Goal: Task Accomplishment & Management: Complete application form

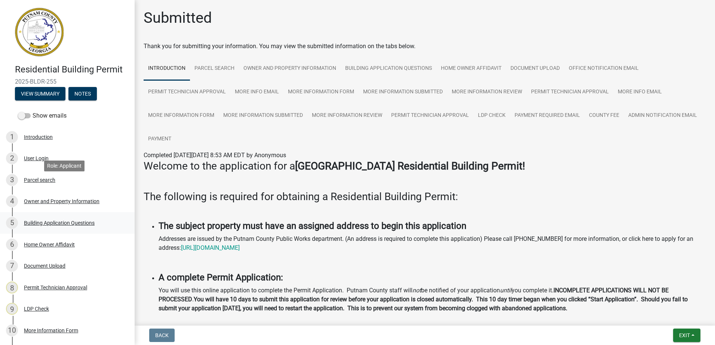
scroll to position [150, 0]
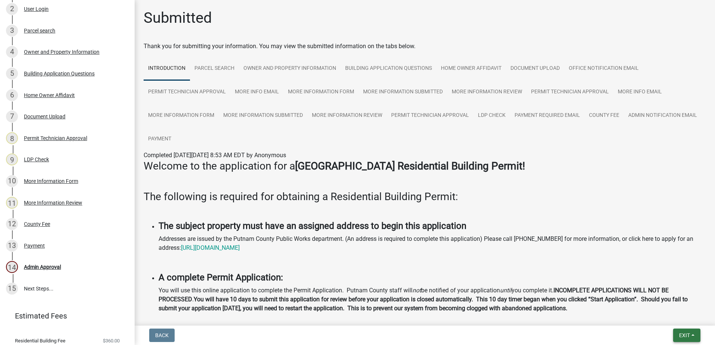
click at [683, 335] on span "Exit" at bounding box center [684, 336] width 11 height 6
click at [675, 317] on button "Save & Exit" at bounding box center [670, 316] width 60 height 18
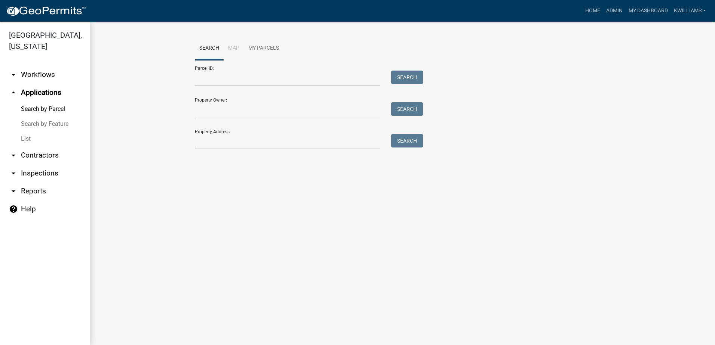
click at [26, 138] on link "List" at bounding box center [45, 139] width 90 height 15
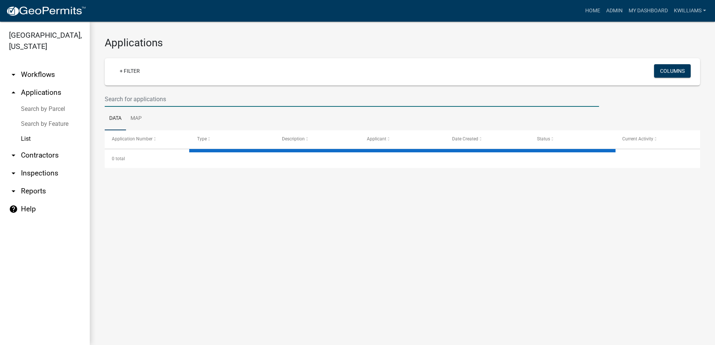
click at [163, 105] on input "text" at bounding box center [352, 99] width 494 height 15
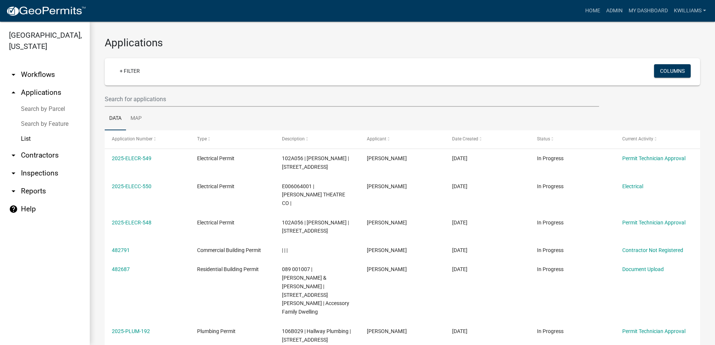
click at [394, 108] on ul "Data Map" at bounding box center [402, 119] width 595 height 24
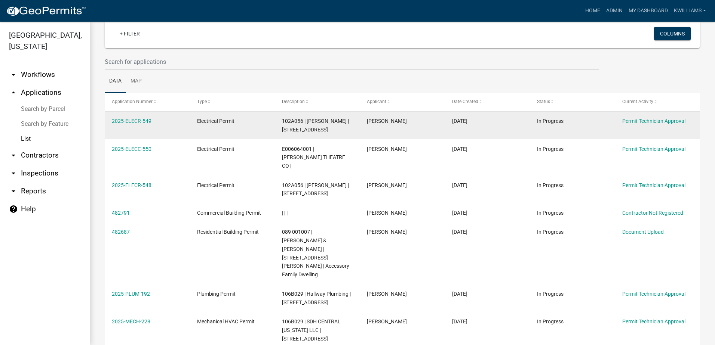
scroll to position [75, 0]
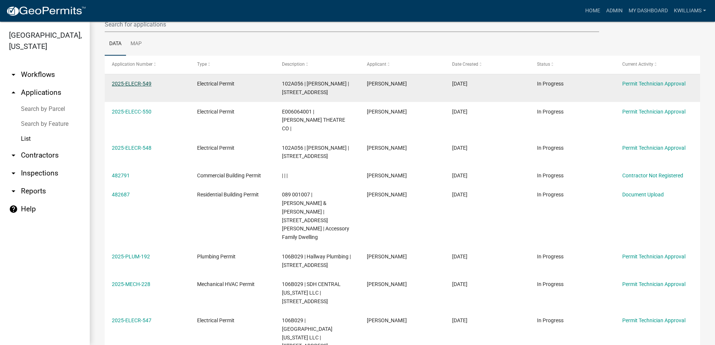
click at [139, 81] on link "2025-ELECR-549" at bounding box center [132, 84] width 40 height 6
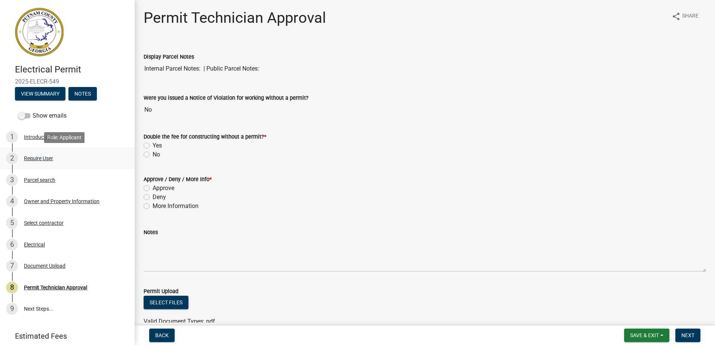
click at [47, 157] on div "Require User" at bounding box center [38, 158] width 29 height 5
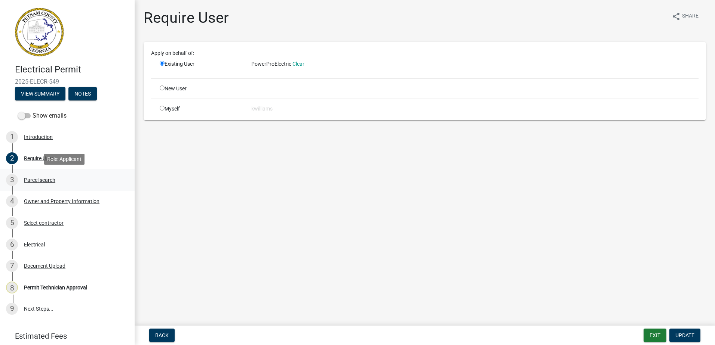
click at [52, 181] on div "Parcel search" at bounding box center [39, 180] width 31 height 5
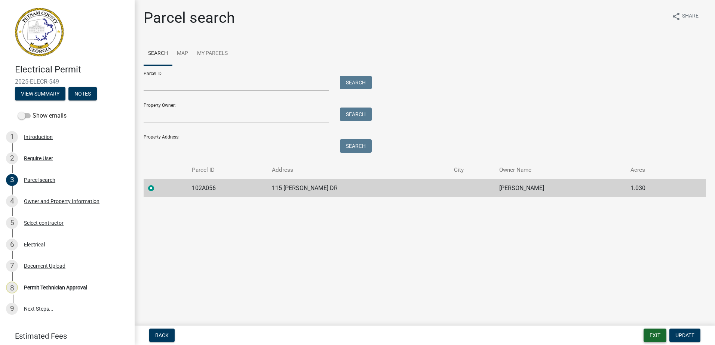
click at [652, 333] on button "Exit" at bounding box center [654, 335] width 23 height 13
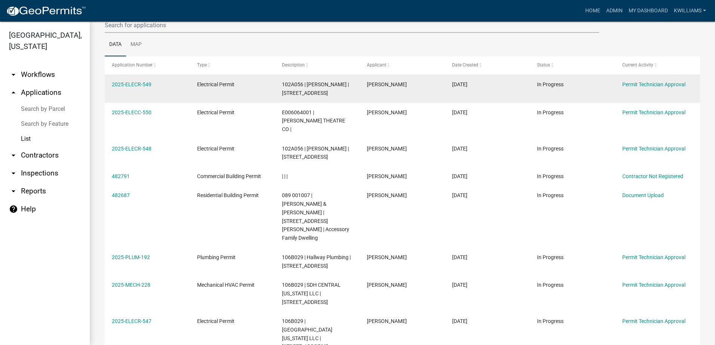
scroll to position [75, 0]
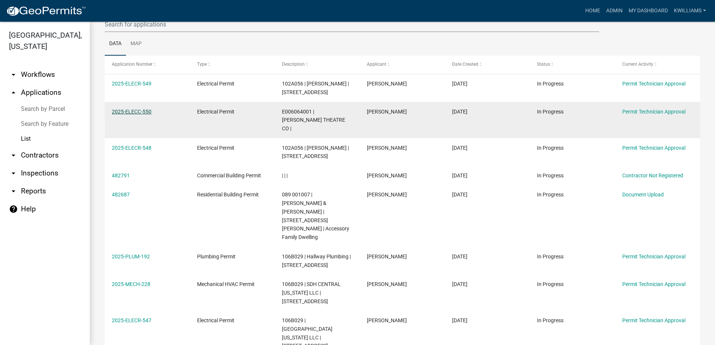
click at [128, 112] on link "2025-ELECC-550" at bounding box center [132, 112] width 40 height 6
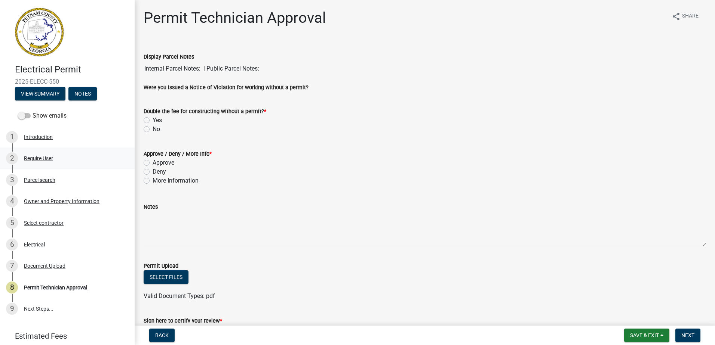
click at [34, 150] on link "2 Require User" at bounding box center [67, 159] width 135 height 22
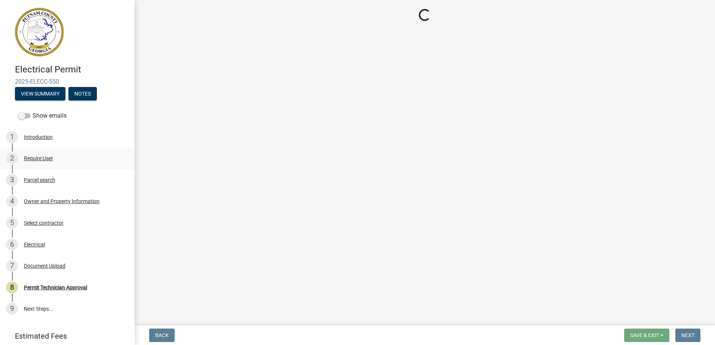
click at [34, 156] on div "Require User" at bounding box center [38, 158] width 29 height 5
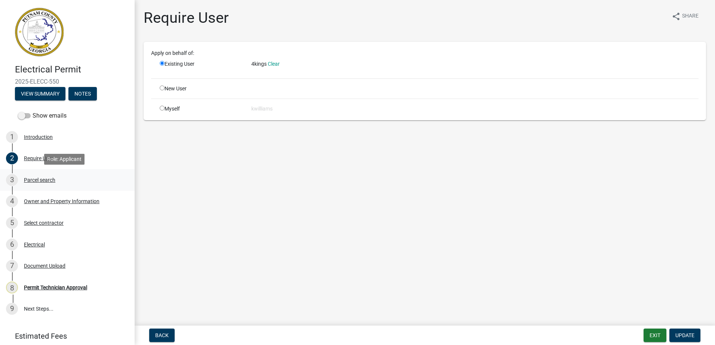
click at [27, 176] on div "3 Parcel search" at bounding box center [64, 180] width 117 height 12
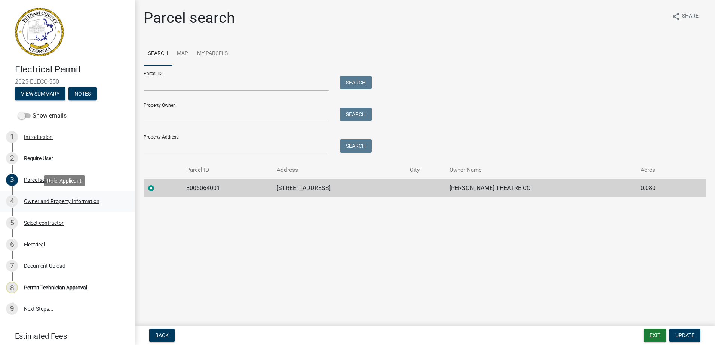
click at [50, 203] on div "Owner and Property Information" at bounding box center [62, 201] width 76 height 5
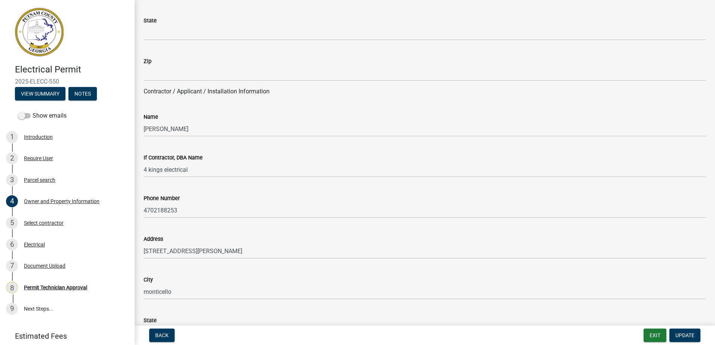
scroll to position [449, 0]
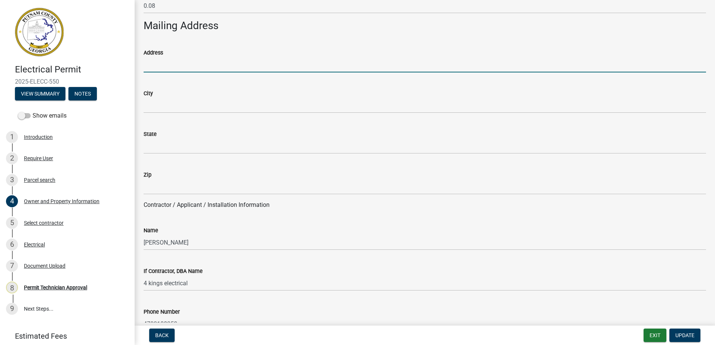
click at [159, 65] on input "Address" at bounding box center [425, 64] width 562 height 15
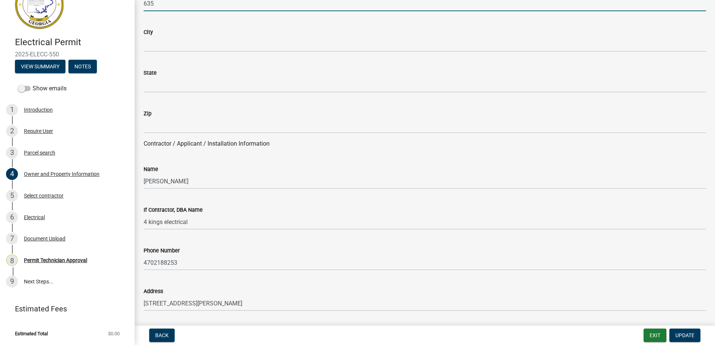
scroll to position [473, 0]
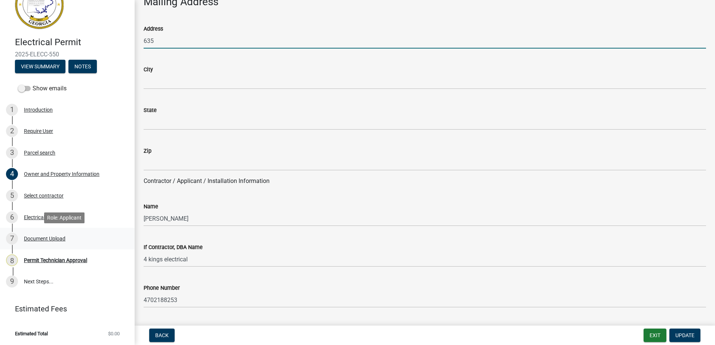
type input "635"
click at [56, 239] on div "Document Upload" at bounding box center [44, 238] width 41 height 5
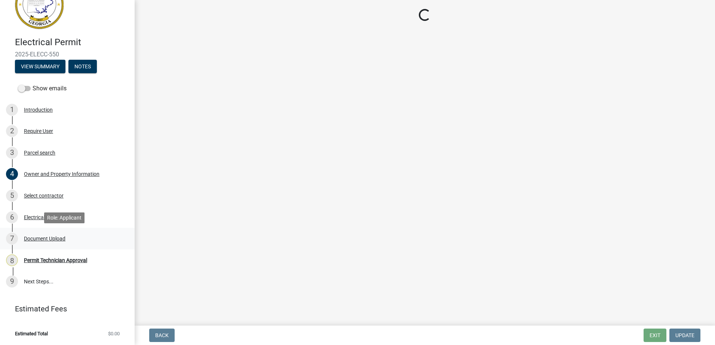
scroll to position [0, 0]
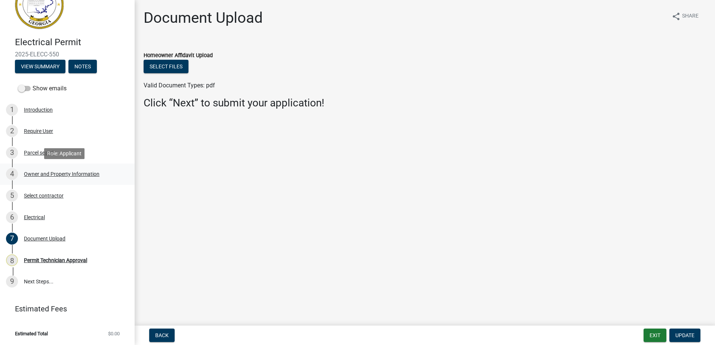
click at [67, 172] on div "Owner and Property Information" at bounding box center [62, 174] width 76 height 5
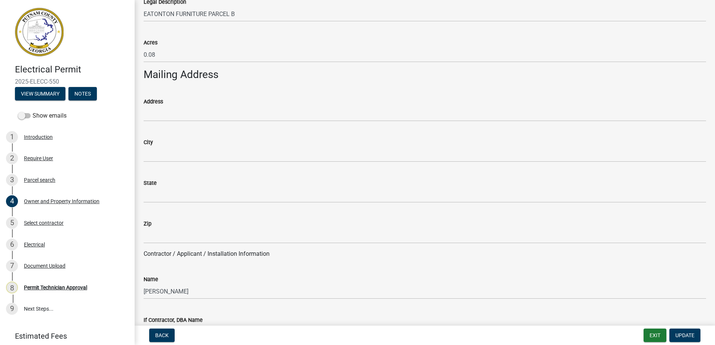
scroll to position [411, 0]
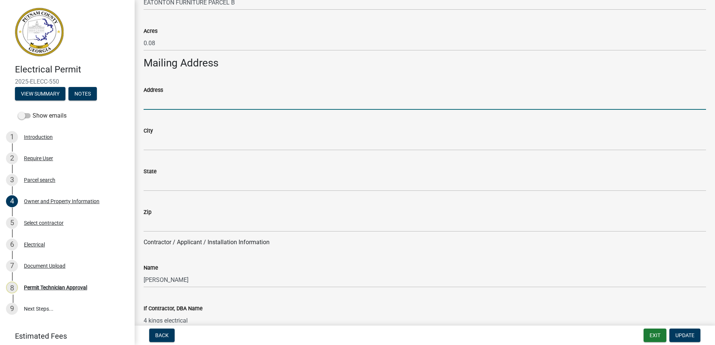
click at [162, 99] on input "Address" at bounding box center [425, 102] width 562 height 15
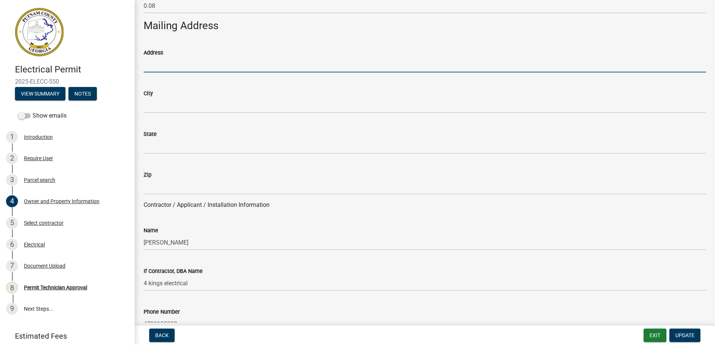
click at [168, 66] on input "Address" at bounding box center [425, 64] width 562 height 15
click at [174, 61] on input "Address" at bounding box center [425, 64] width 562 height 15
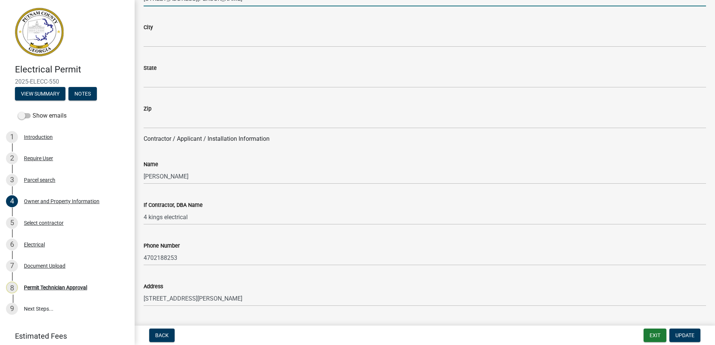
scroll to position [510, 0]
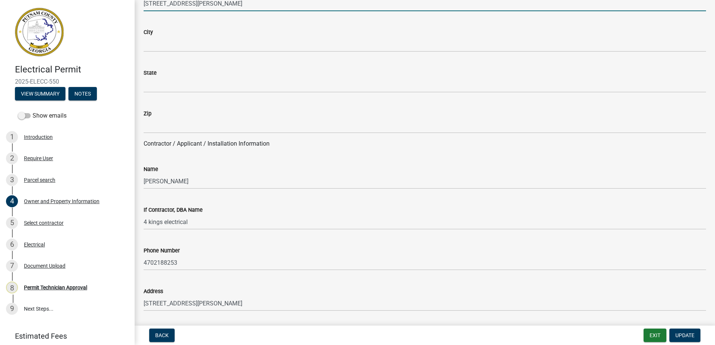
type input "[STREET_ADDRESS][PERSON_NAME]"
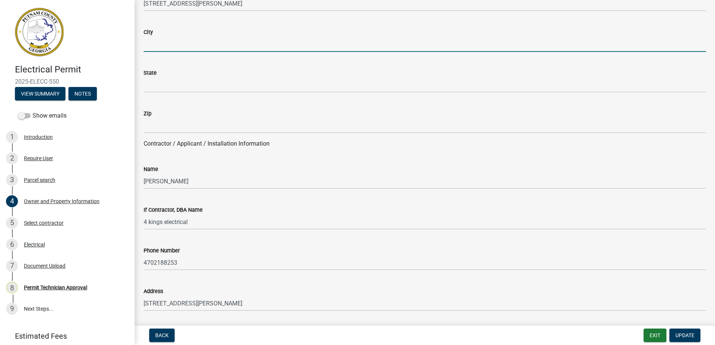
drag, startPoint x: 167, startPoint y: 39, endPoint x: 170, endPoint y: 48, distance: 9.5
click at [167, 40] on input "City" at bounding box center [425, 44] width 562 height 15
type input "m"
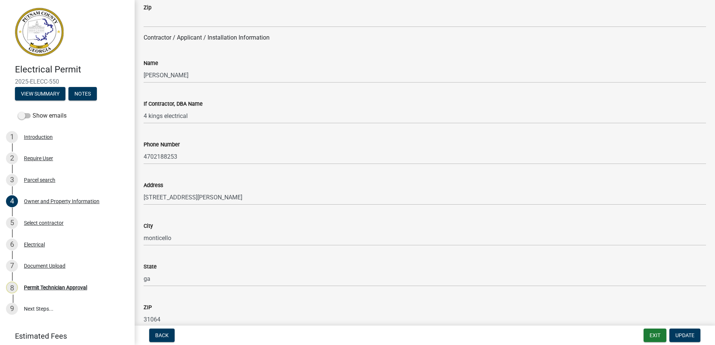
scroll to position [547, 0]
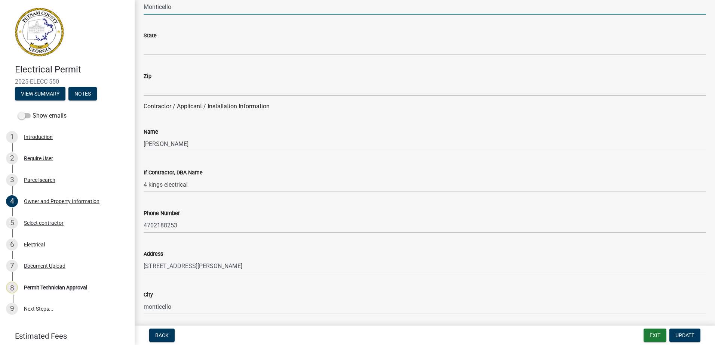
type input "Monticello"
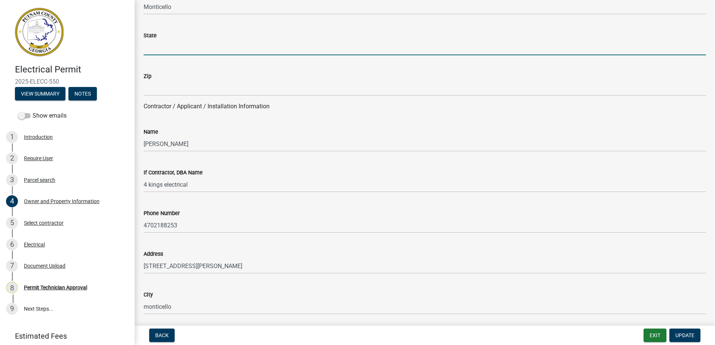
drag, startPoint x: 160, startPoint y: 49, endPoint x: 157, endPoint y: 59, distance: 10.4
click at [156, 56] on wm-data-entity-input "State" at bounding box center [425, 41] width 562 height 41
type input "GA"
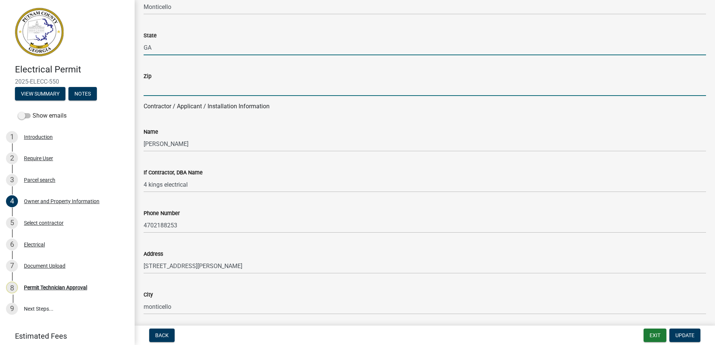
click at [154, 92] on input "Zip" at bounding box center [425, 88] width 562 height 15
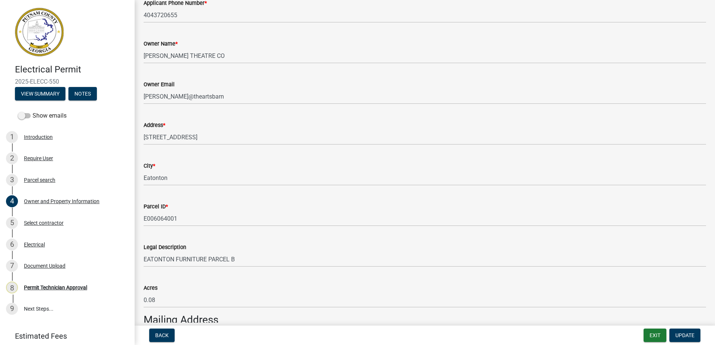
scroll to position [150, 0]
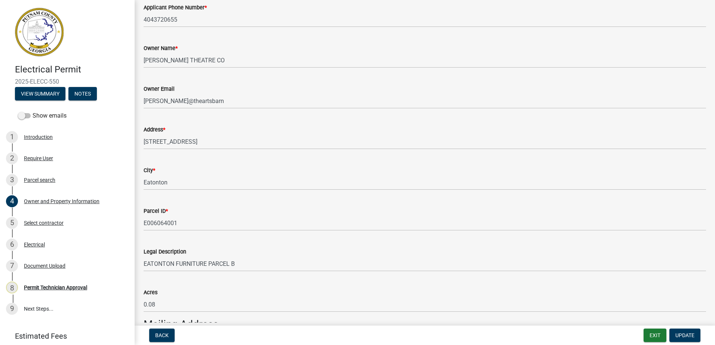
type input "31064"
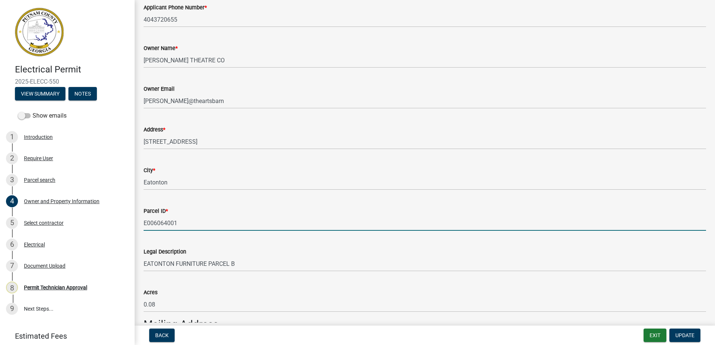
drag, startPoint x: 181, startPoint y: 222, endPoint x: 143, endPoint y: 228, distance: 38.5
click at [141, 228] on div "Parcel ID * E006064001" at bounding box center [424, 213] width 573 height 35
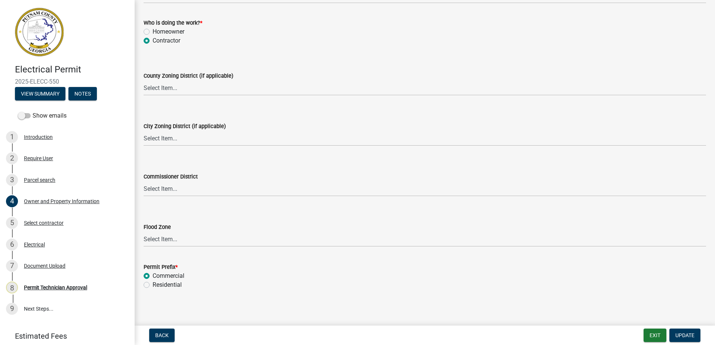
scroll to position [1300, 0]
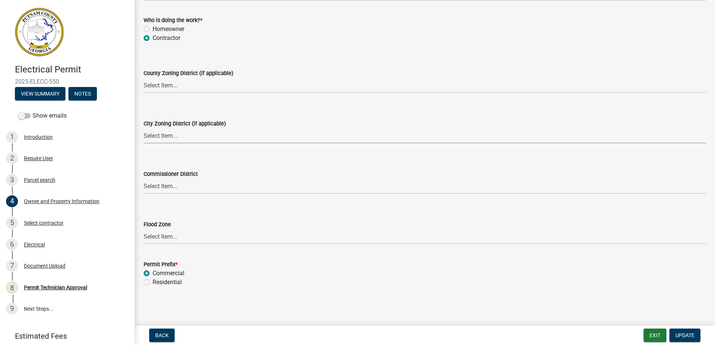
click at [159, 139] on select "Select Item... A-1 A-2 R-1 R-2 R-3 R-4 MHP C-1 C-2 I-1 I-2 DB FH H-P N/A" at bounding box center [425, 135] width 562 height 15
click at [144, 128] on select "Select Item... A-1 A-2 R-1 R-2 R-3 R-4 MHP C-1 C-2 I-1 I-2 DB FH H-P N/A" at bounding box center [425, 135] width 562 height 15
select select "58d273ed-cbd1-45cf-a92b-4c415c252308"
click at [175, 81] on select "Select Item... AG-1 R-1R R-1 R-2 MHP RM-1 RM-3 C-1 C-2 I-M PUD N/A" at bounding box center [425, 85] width 562 height 15
click at [144, 78] on select "Select Item... AG-1 R-1R R-1 R-2 MHP RM-1 RM-3 C-1 C-2 I-M PUD N/A" at bounding box center [425, 85] width 562 height 15
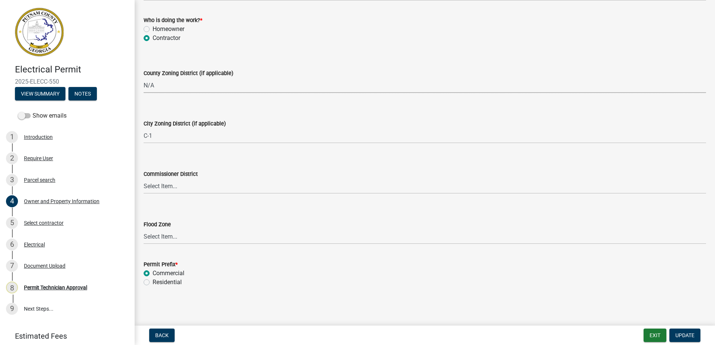
select select "ef7a1fc2-7a7a-426d-b1f0-c9b9b6ca7ff4"
click at [178, 184] on select "Select Item... District 1 District 2 District 3 District 4" at bounding box center [425, 186] width 562 height 15
click at [144, 179] on select "Select Item... District 1 District 2 District 3 District 4" at bounding box center [425, 186] width 562 height 15
select select "95c2f08d-bd21-40ac-acc0-bf0ad2ba7c20"
click at [677, 333] on span "Update" at bounding box center [684, 336] width 19 height 6
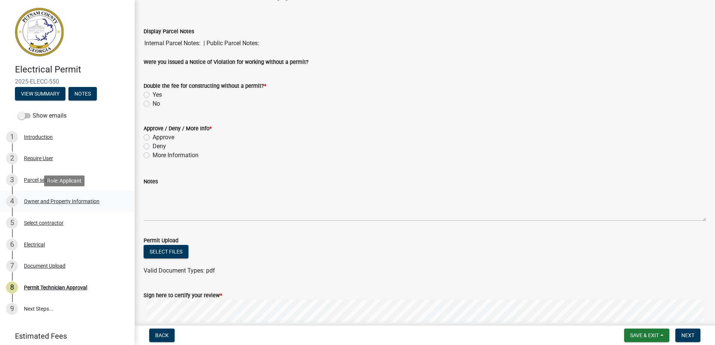
scroll to position [37, 0]
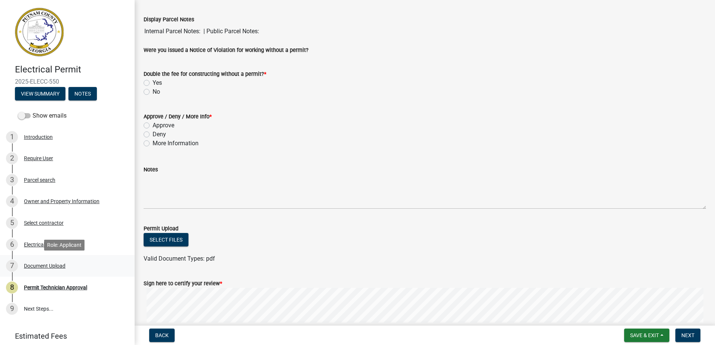
click at [43, 268] on div "Document Upload" at bounding box center [44, 266] width 41 height 5
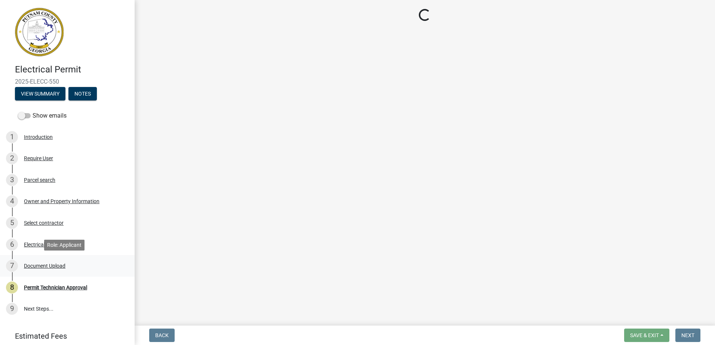
scroll to position [0, 0]
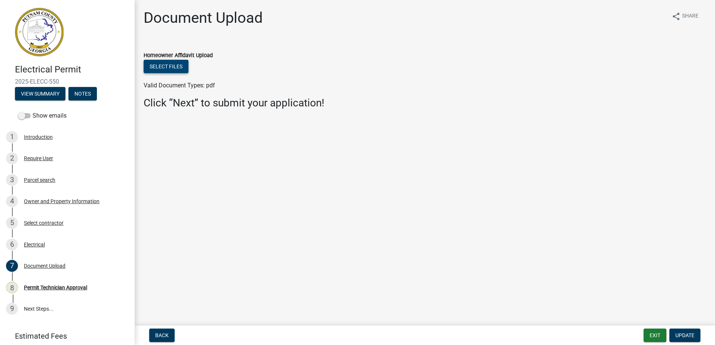
click at [173, 69] on button "Select files" at bounding box center [166, 66] width 45 height 13
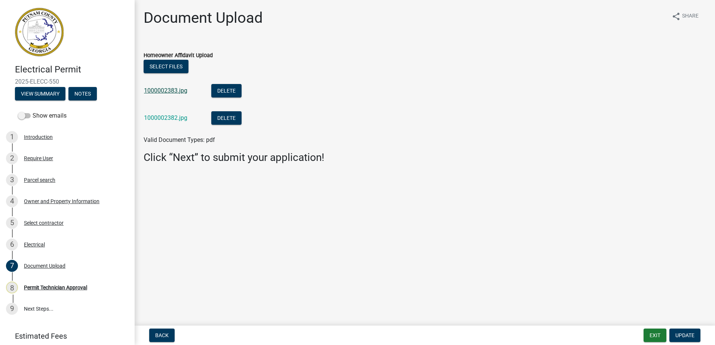
click at [175, 90] on link "1000002383.jpg" at bounding box center [165, 90] width 43 height 7
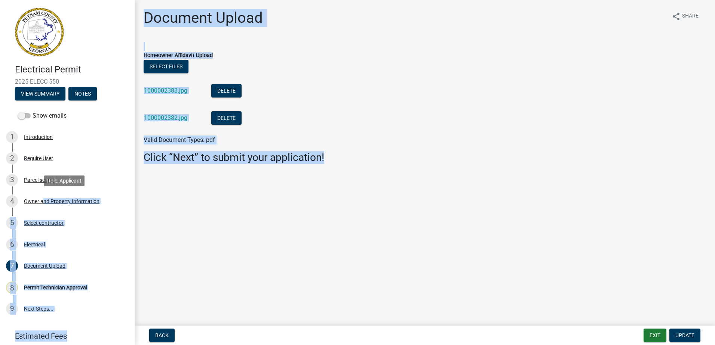
drag, startPoint x: 41, startPoint y: 203, endPoint x: 399, endPoint y: 240, distance: 359.3
click at [399, 240] on div "Electrical Permit 2025-ELECC-550 View Summary Notes Show emails 1 Introduction …" at bounding box center [357, 172] width 715 height 345
drag, startPoint x: 695, startPoint y: 339, endPoint x: 680, endPoint y: 309, distance: 32.9
click at [694, 339] on button "Update" at bounding box center [684, 335] width 31 height 13
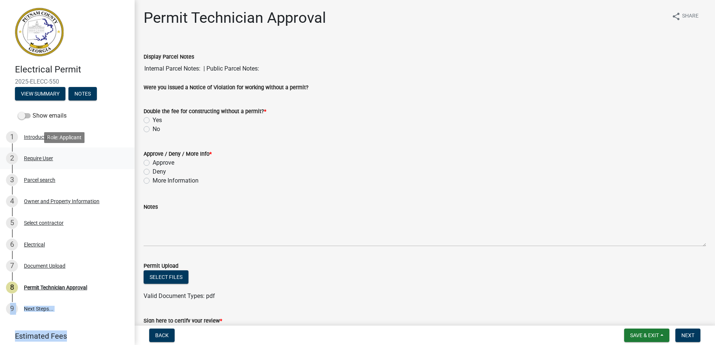
click at [32, 153] on div "2 Require User" at bounding box center [64, 159] width 117 height 12
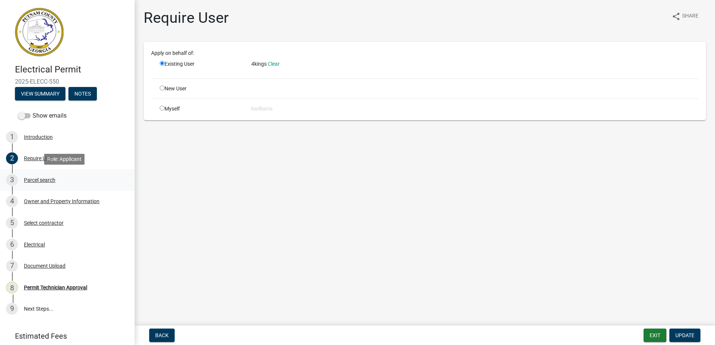
click at [39, 182] on div "Parcel search" at bounding box center [39, 180] width 31 height 5
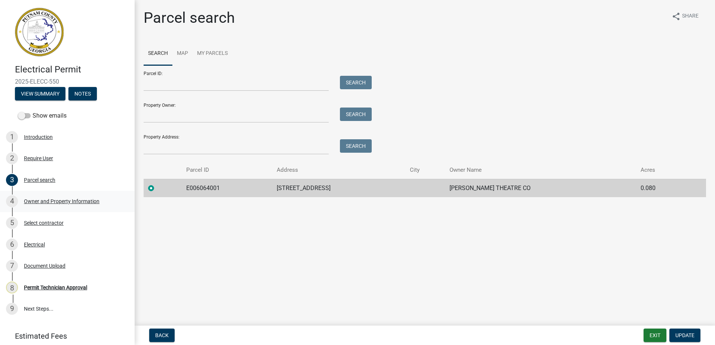
click at [86, 204] on div "4 Owner and Property Information" at bounding box center [64, 202] width 117 height 12
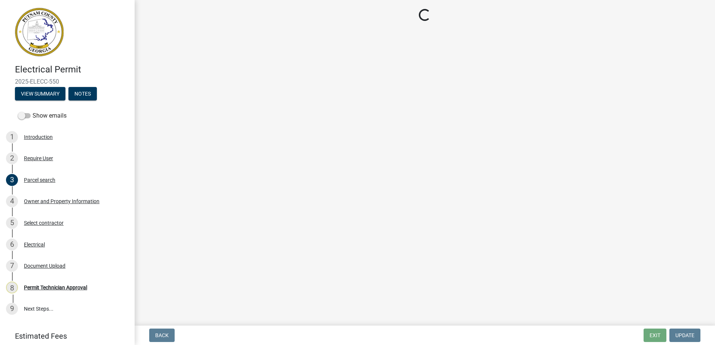
select select "ef7a1fc2-7a7a-426d-b1f0-c9b9b6ca7ff4"
select select "58d273ed-cbd1-45cf-a92b-4c415c252308"
select select "95c2f08d-bd21-40ac-acc0-bf0ad2ba7c20"
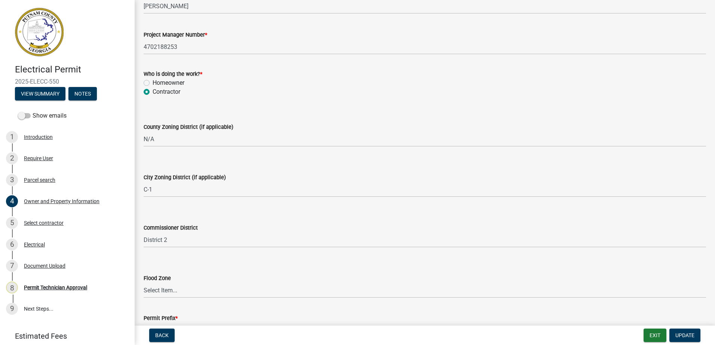
scroll to position [1300, 0]
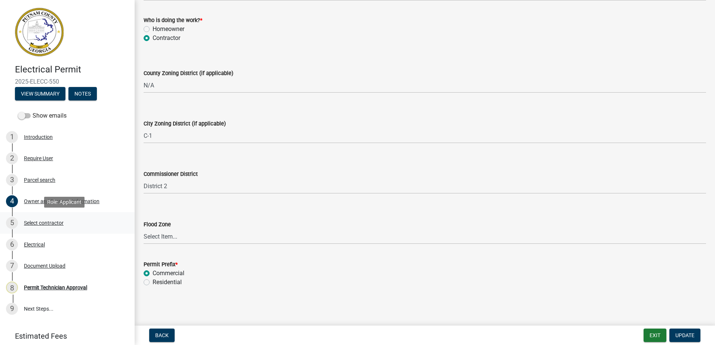
click at [39, 224] on div "Select contractor" at bounding box center [44, 223] width 40 height 5
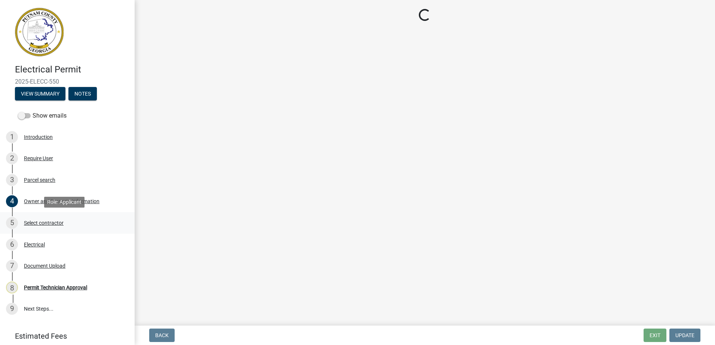
scroll to position [0, 0]
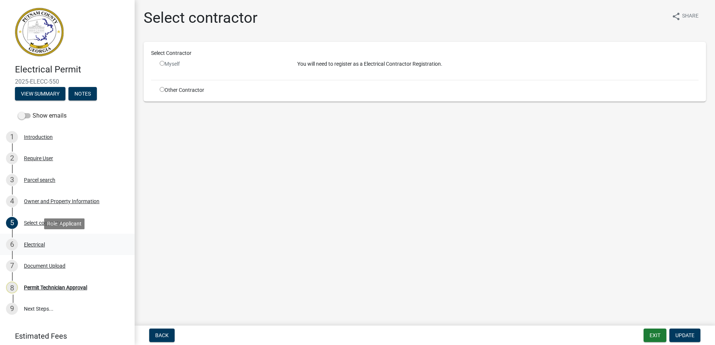
click at [30, 247] on div "Electrical" at bounding box center [34, 244] width 21 height 5
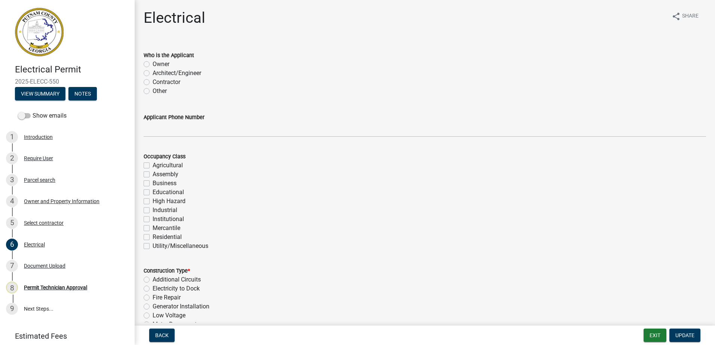
click at [153, 74] on label "Architect/Engineer" at bounding box center [177, 73] width 49 height 9
click at [153, 74] on input "Architect/Engineer" at bounding box center [155, 71] width 5 height 5
radio input "true"
drag, startPoint x: 151, startPoint y: 92, endPoint x: 148, endPoint y: 82, distance: 10.3
click at [151, 90] on div "Other" at bounding box center [425, 91] width 562 height 9
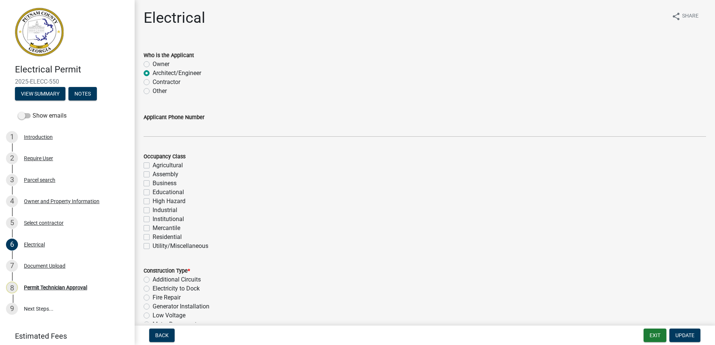
click at [153, 82] on label "Contractor" at bounding box center [167, 82] width 28 height 9
click at [153, 82] on input "Contractor" at bounding box center [155, 80] width 5 height 5
radio input "true"
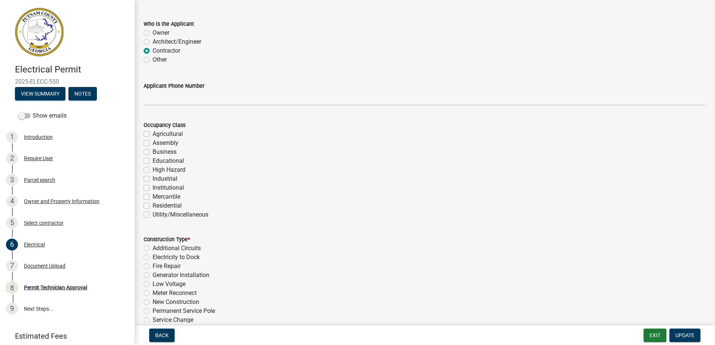
scroll to position [75, 0]
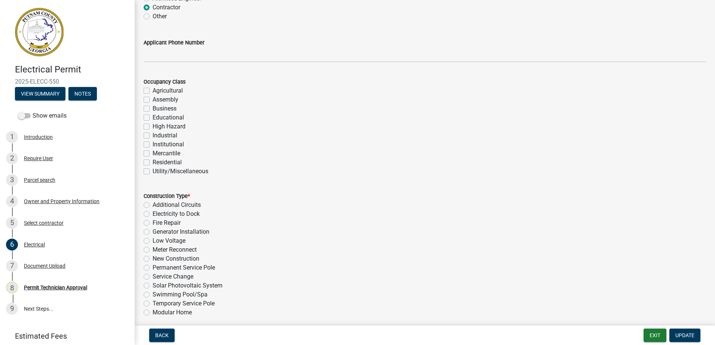
click at [144, 105] on div "Occupancy Class Agricultural Assembly Business Educational High Hazard Industri…" at bounding box center [424, 122] width 573 height 108
click at [153, 107] on label "Business" at bounding box center [165, 108] width 24 height 9
click at [153, 107] on input "Business" at bounding box center [155, 106] width 5 height 5
checkbox input "true"
checkbox input "false"
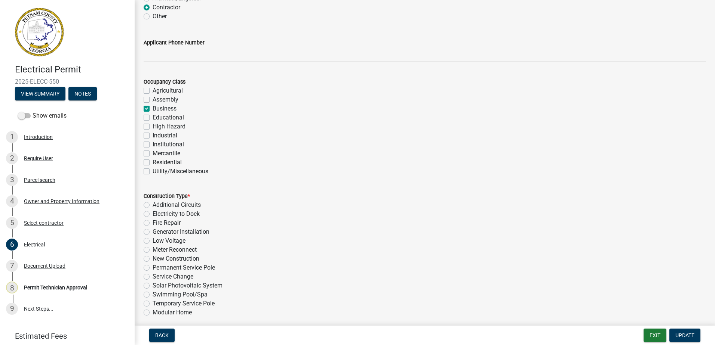
checkbox input "false"
checkbox input "true"
checkbox input "false"
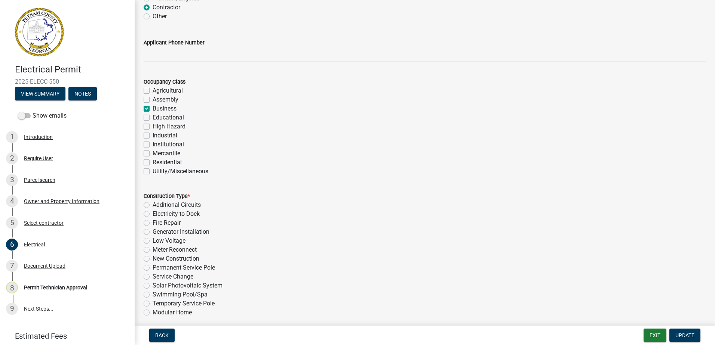
checkbox input "false"
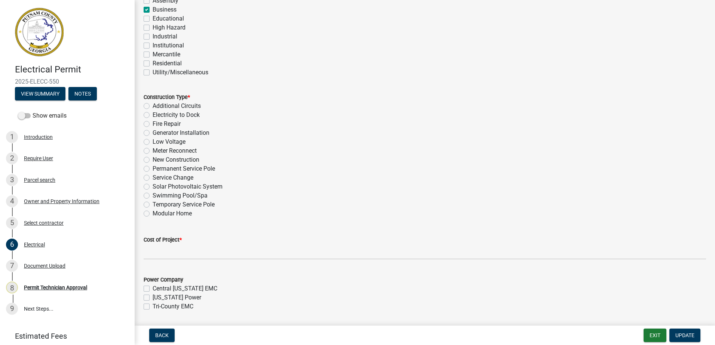
scroll to position [187, 0]
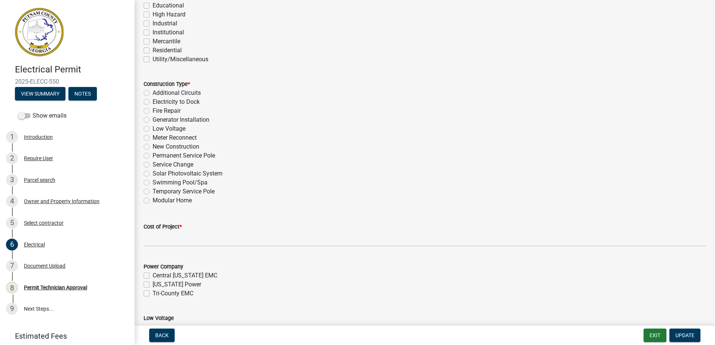
click at [153, 166] on label "Service Change" at bounding box center [173, 164] width 41 height 9
click at [153, 165] on input "Service Change" at bounding box center [155, 162] width 5 height 5
radio input "true"
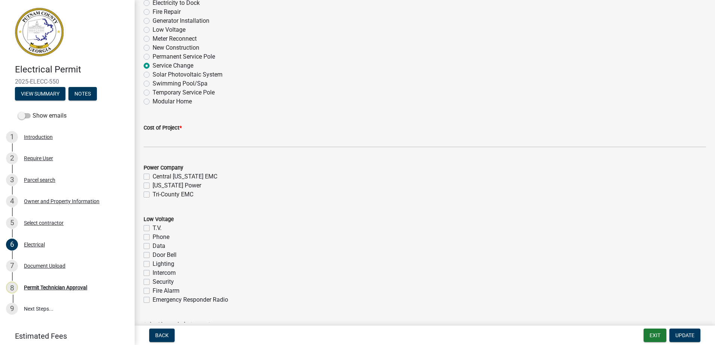
scroll to position [299, 0]
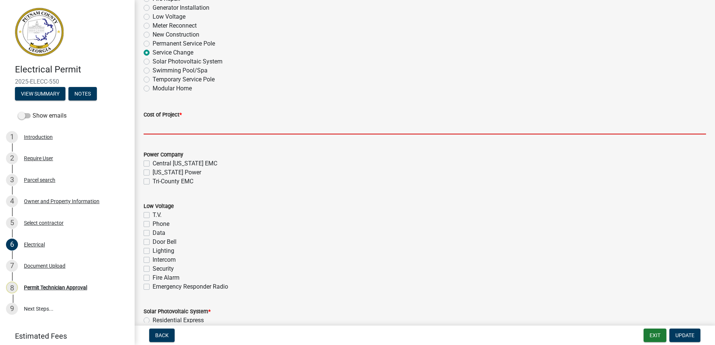
click at [182, 125] on input "text" at bounding box center [425, 126] width 562 height 15
click at [178, 129] on input "text" at bounding box center [425, 126] width 562 height 15
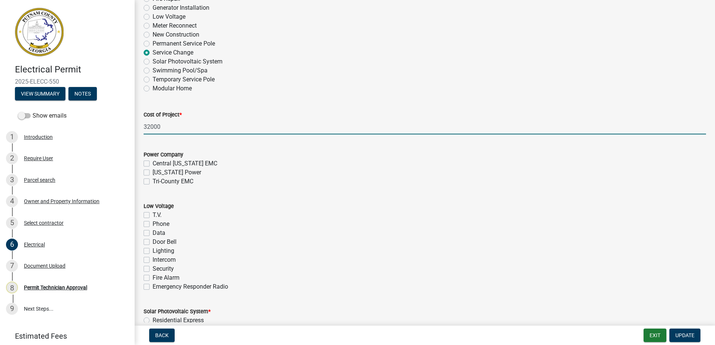
type input "32000"
click at [153, 174] on label "[US_STATE] Power" at bounding box center [177, 172] width 49 height 9
click at [153, 173] on input "[US_STATE] Power" at bounding box center [155, 170] width 5 height 5
checkbox input "true"
checkbox input "false"
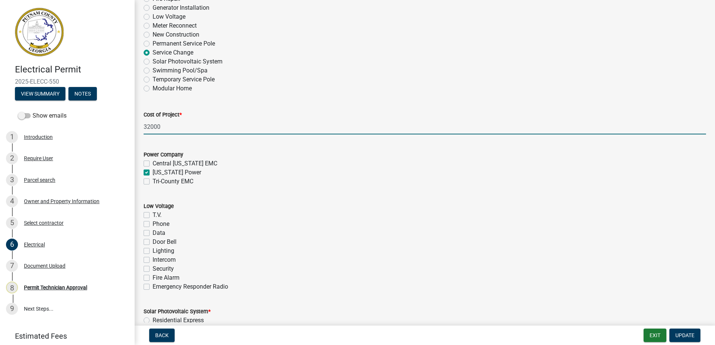
checkbox input "true"
checkbox input "false"
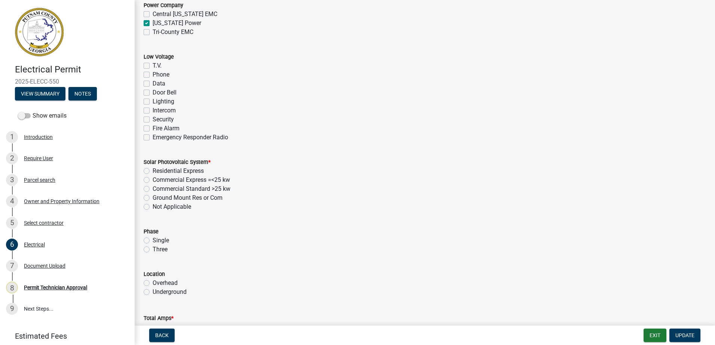
scroll to position [486, 0]
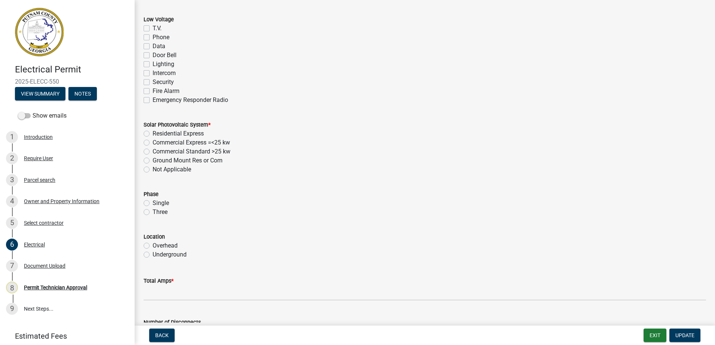
click at [147, 173] on div "Not Applicable" at bounding box center [425, 169] width 562 height 9
click at [153, 169] on label "Not Applicable" at bounding box center [172, 169] width 39 height 9
click at [153, 169] on input "Not Applicable" at bounding box center [155, 167] width 5 height 5
radio input "true"
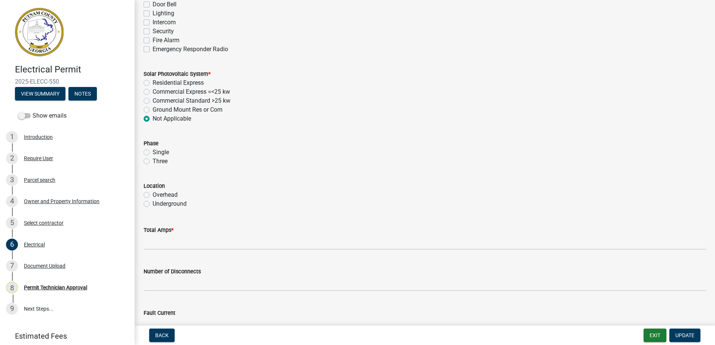
scroll to position [561, 0]
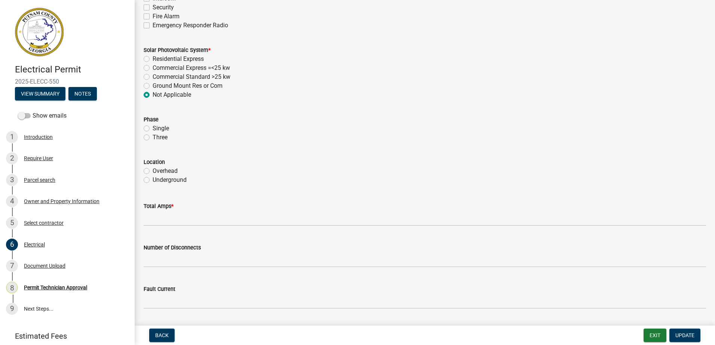
click at [153, 129] on label "Single" at bounding box center [161, 128] width 16 height 9
click at [153, 129] on input "Single" at bounding box center [155, 126] width 5 height 5
radio input "true"
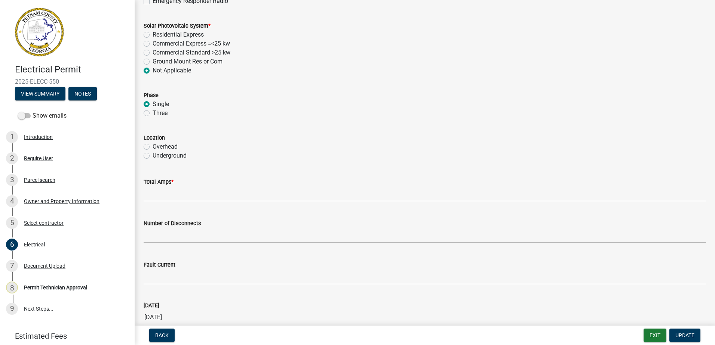
scroll to position [598, 0]
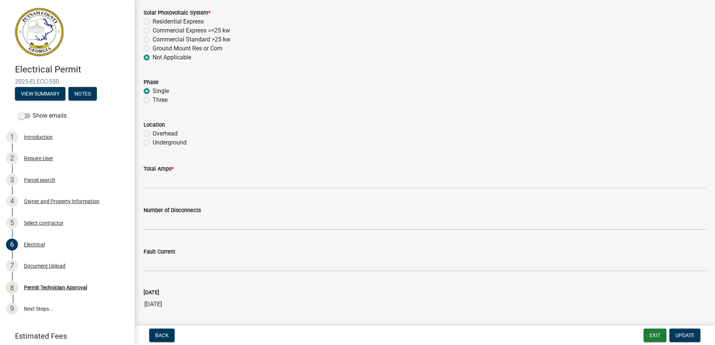
click at [153, 134] on label "Overhead" at bounding box center [165, 133] width 25 height 9
click at [153, 134] on input "Overhead" at bounding box center [155, 131] width 5 height 5
radio input "true"
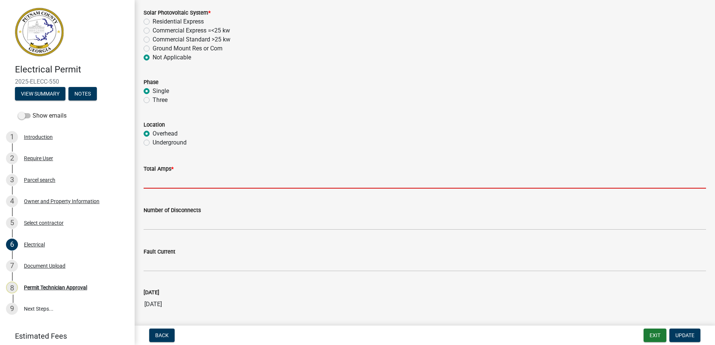
click at [148, 179] on input "text" at bounding box center [425, 180] width 562 height 15
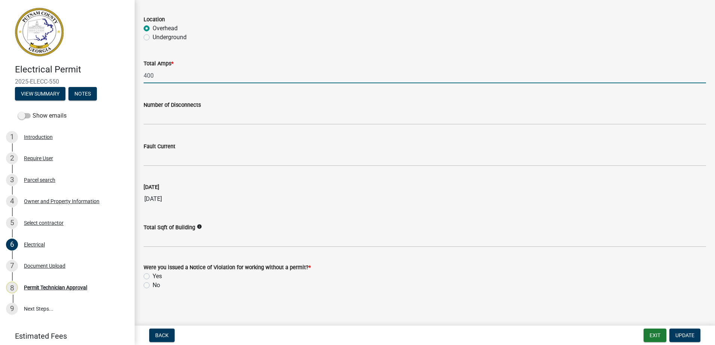
scroll to position [707, 0]
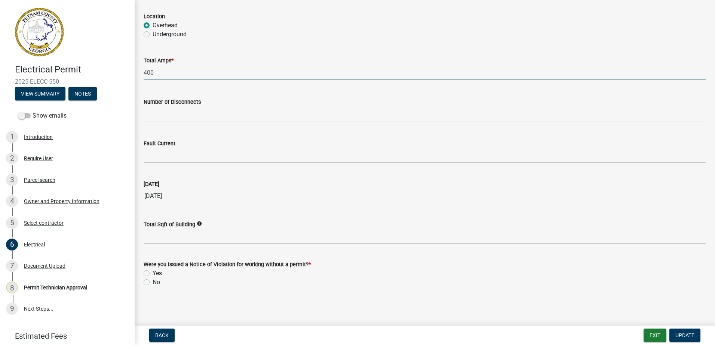
type input "400"
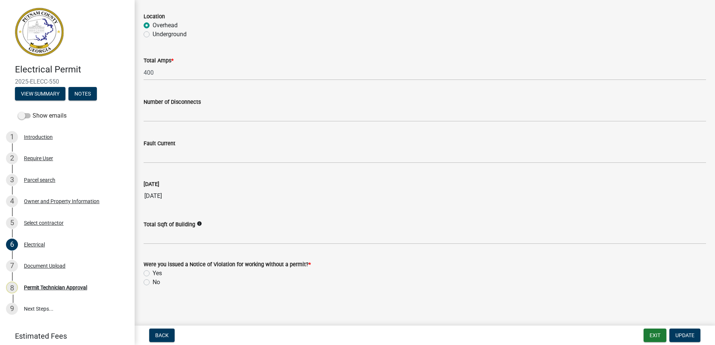
click at [153, 283] on label "No" at bounding box center [156, 282] width 7 height 9
click at [153, 283] on input "No" at bounding box center [155, 280] width 5 height 5
radio input "true"
click at [686, 335] on span "Update" at bounding box center [684, 336] width 19 height 6
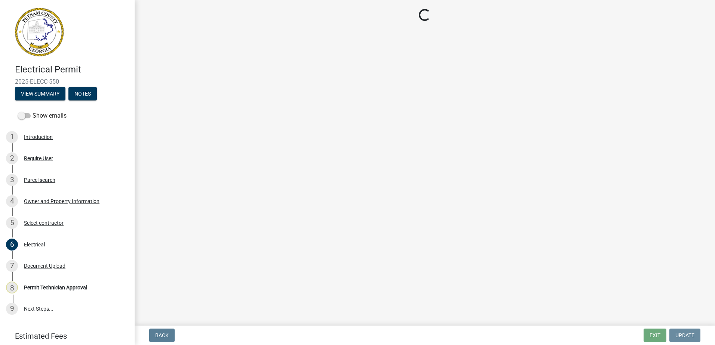
scroll to position [0, 0]
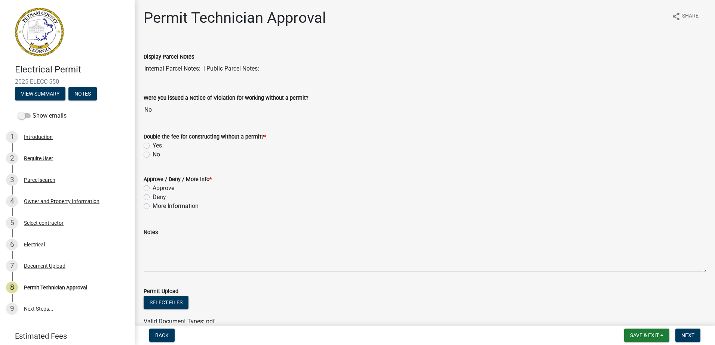
click at [153, 157] on label "No" at bounding box center [156, 154] width 7 height 9
click at [153, 155] on input "No" at bounding box center [155, 152] width 5 height 5
radio input "true"
click at [144, 187] on div "Approve / Deny / More Info * Approve Deny More Information" at bounding box center [424, 188] width 573 height 45
drag, startPoint x: 144, startPoint y: 187, endPoint x: 148, endPoint y: 185, distance: 5.2
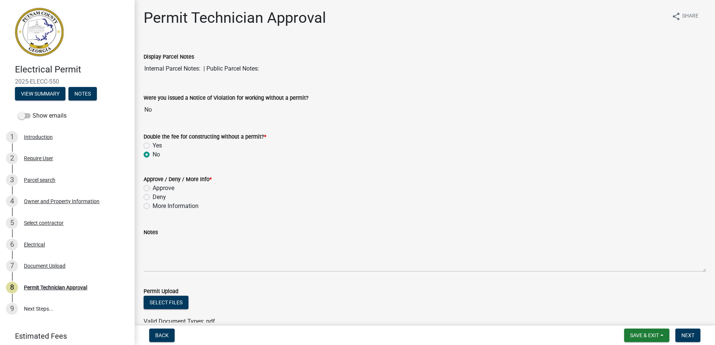
click at [153, 185] on label "Approve" at bounding box center [164, 188] width 22 height 9
click at [153, 185] on input "Approve" at bounding box center [155, 186] width 5 height 5
radio input "true"
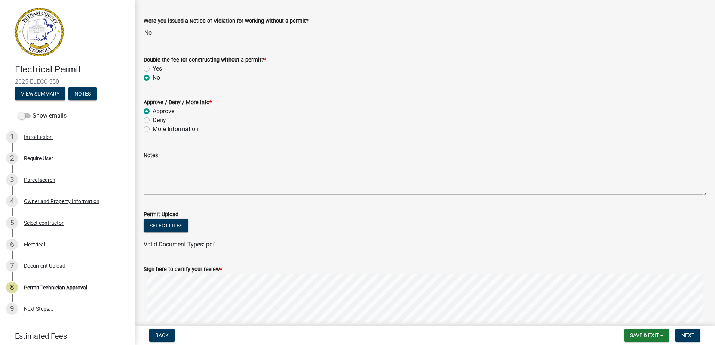
scroll to position [135, 0]
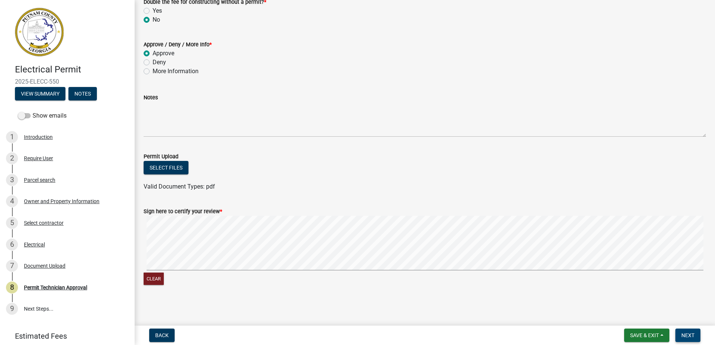
click at [686, 336] on span "Next" at bounding box center [687, 336] width 13 height 6
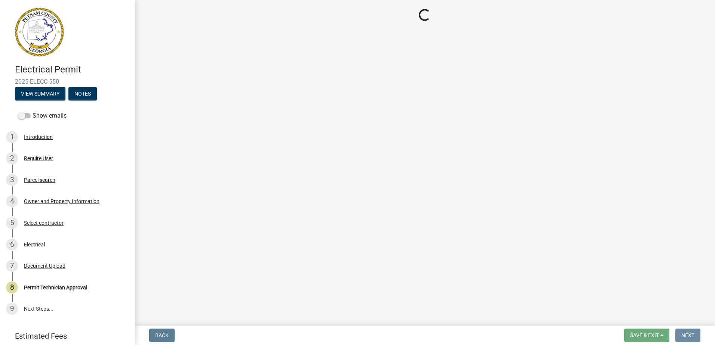
scroll to position [0, 0]
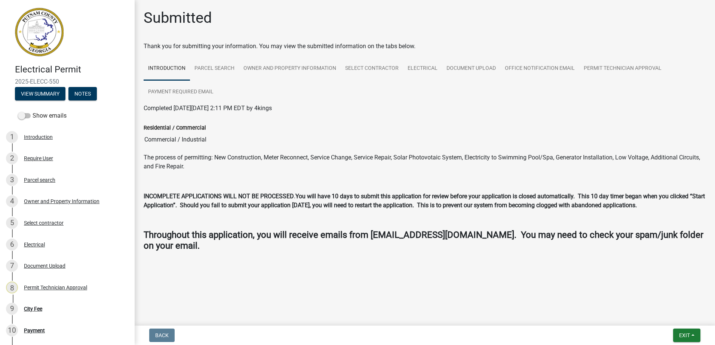
drag, startPoint x: 514, startPoint y: 324, endPoint x: 510, endPoint y: 316, distance: 8.9
click at [513, 323] on div "Electrical Permit 2025-ELECC-550 View Summary Notes Show emails 1 Introduction …" at bounding box center [357, 172] width 715 height 345
click at [506, 314] on main "Submitted Thank you for submitting your information. You may view the submitted…" at bounding box center [425, 161] width 580 height 323
click at [479, 302] on main "Submitted Thank you for submitting your information. You may view the submitted…" at bounding box center [425, 161] width 580 height 323
click at [604, 307] on main "Submitted Thank you for submitting your information. You may view the submitted…" at bounding box center [425, 161] width 580 height 323
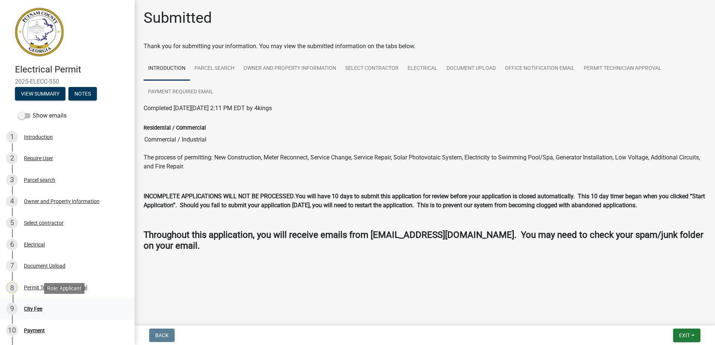
click at [30, 313] on div "9 City Fee" at bounding box center [64, 309] width 117 height 12
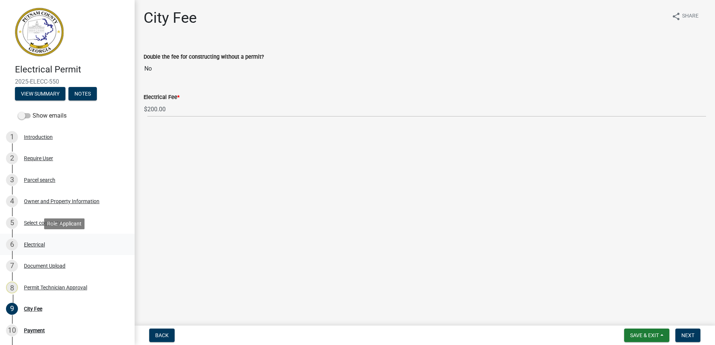
click at [27, 248] on div "6 Electrical" at bounding box center [64, 245] width 117 height 12
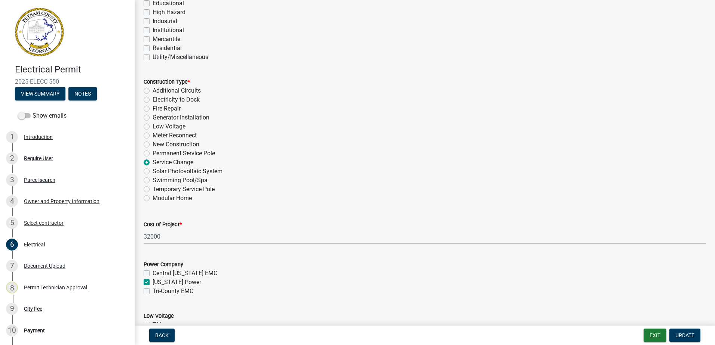
scroll to position [224, 0]
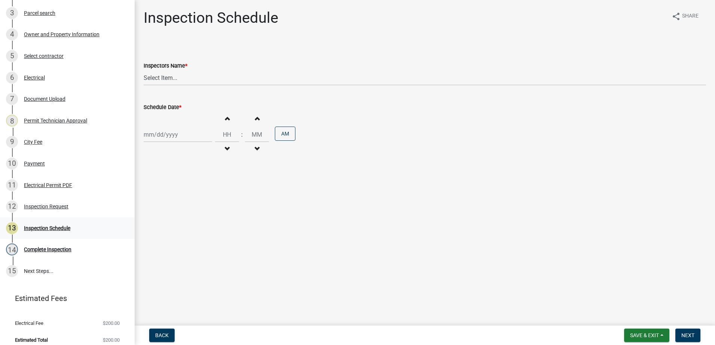
scroll to position [173, 0]
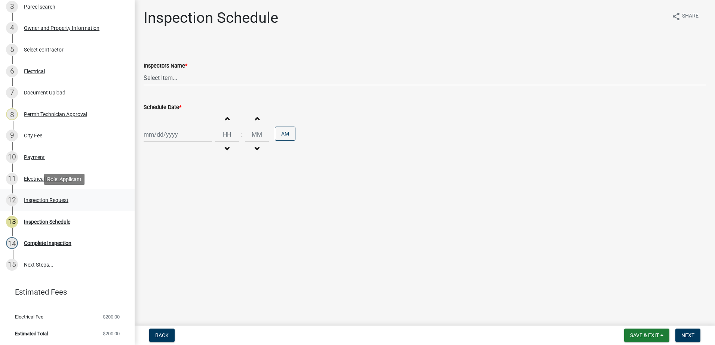
click at [32, 199] on div "Inspection Request" at bounding box center [46, 200] width 44 height 5
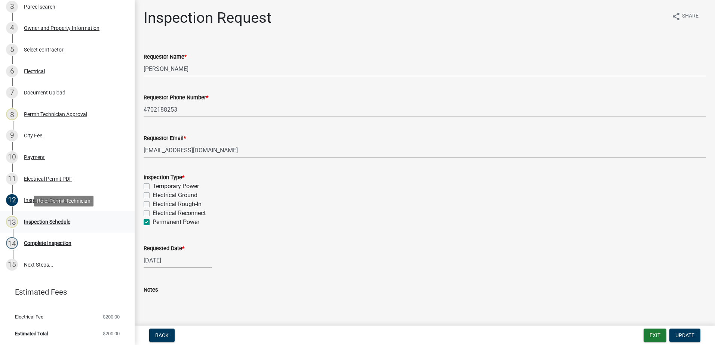
click at [33, 219] on div "Inspection Schedule" at bounding box center [47, 221] width 46 height 5
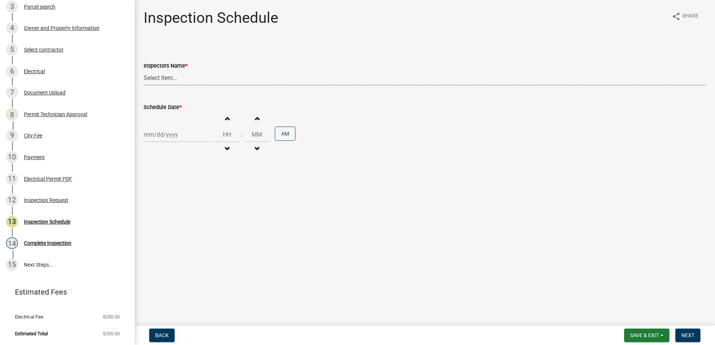
drag, startPoint x: 192, startPoint y: 73, endPoint x: 190, endPoint y: 76, distance: 4.0
click at [190, 76] on select "Select Item... mrivera (Michele Rivera) StephanieM (Stephanie Morris ) QGrissom…" at bounding box center [425, 77] width 562 height 15
select select "07642ab0-564c-47bb-824b-0ccf2da83593"
click at [144, 70] on select "Select Item... mrivera (Michele Rivera) StephanieM (Stephanie Morris ) QGrissom…" at bounding box center [425, 77] width 562 height 15
click at [156, 132] on div at bounding box center [178, 134] width 68 height 15
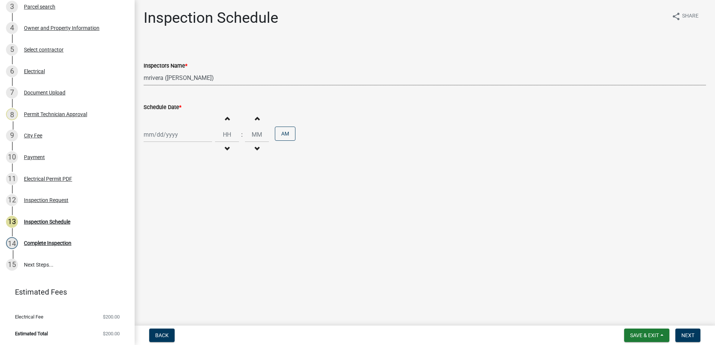
select select "9"
select select "2025"
click at [172, 212] on div "24" at bounding box center [175, 210] width 12 height 12
type input "09/24/2025"
click at [698, 335] on button "Next" at bounding box center [687, 335] width 25 height 13
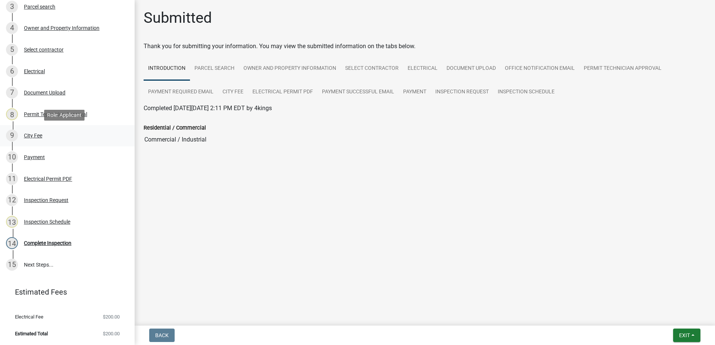
click at [32, 135] on div "City Fee" at bounding box center [33, 135] width 18 height 5
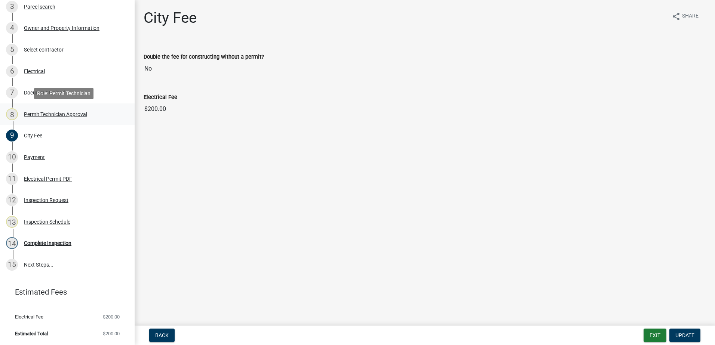
click at [34, 118] on div "8 Permit Technician Approval" at bounding box center [64, 114] width 117 height 12
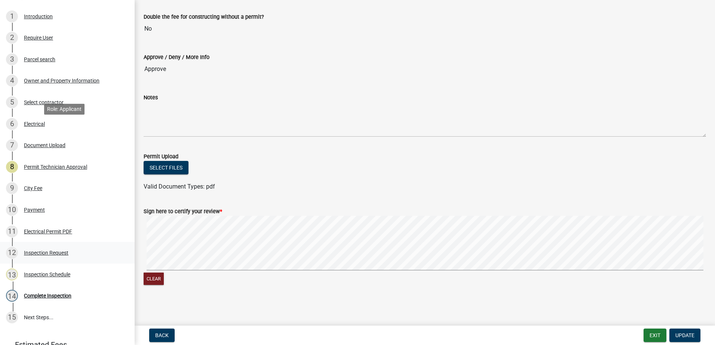
scroll to position [136, 0]
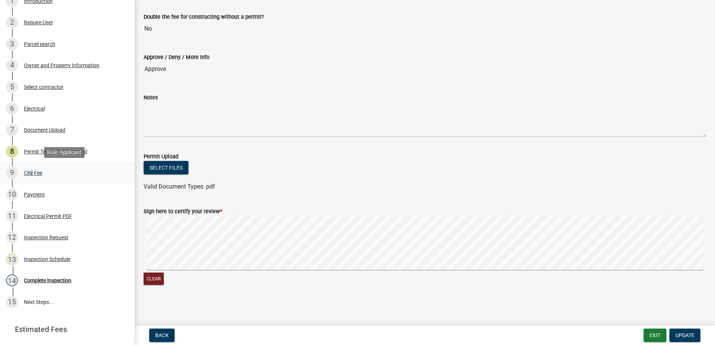
click at [30, 168] on div "9 City Fee" at bounding box center [64, 173] width 117 height 12
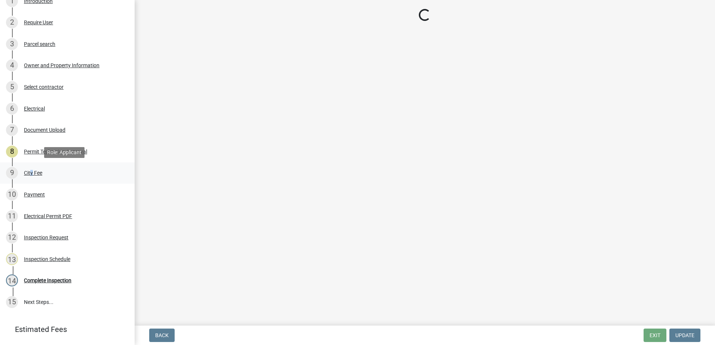
scroll to position [0, 0]
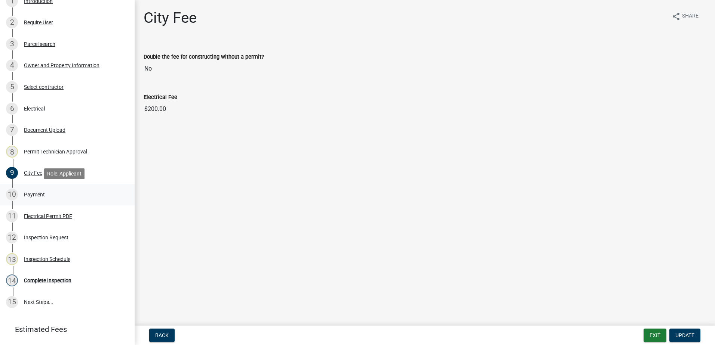
drag, startPoint x: 30, startPoint y: 168, endPoint x: 35, endPoint y: 194, distance: 26.8
click at [35, 194] on div "Payment" at bounding box center [34, 194] width 21 height 5
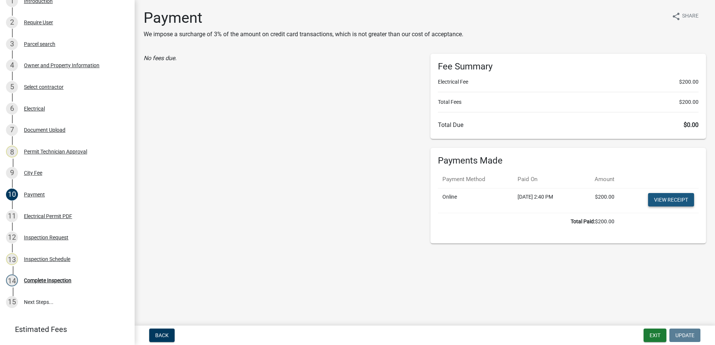
click at [669, 199] on link "View receipt" at bounding box center [671, 199] width 46 height 13
click at [652, 336] on button "Exit" at bounding box center [654, 335] width 23 height 13
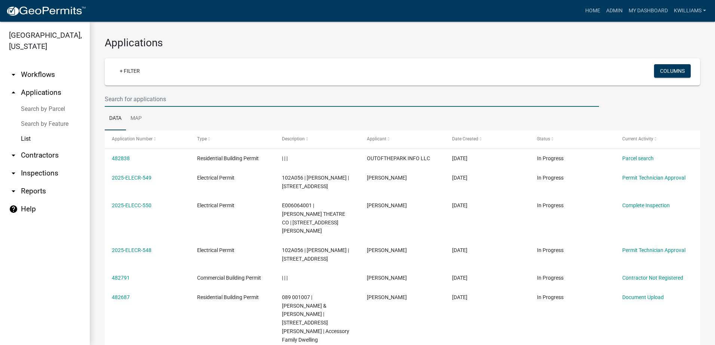
click at [156, 99] on input "text" at bounding box center [352, 99] width 494 height 15
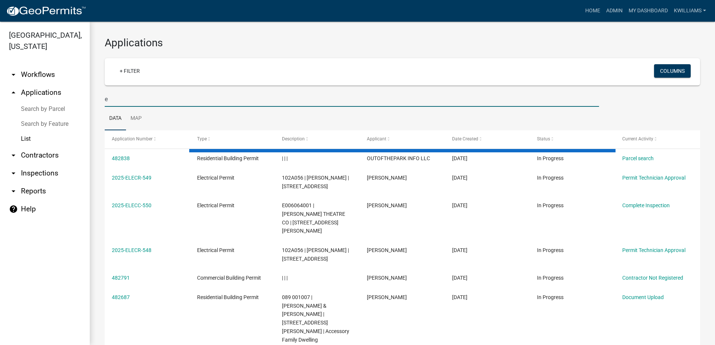
type input "e"
click at [138, 101] on input "332 east" at bounding box center [352, 99] width 494 height 15
click at [136, 97] on input "332 east" at bounding box center [352, 99] width 494 height 15
type input "332 east river bend"
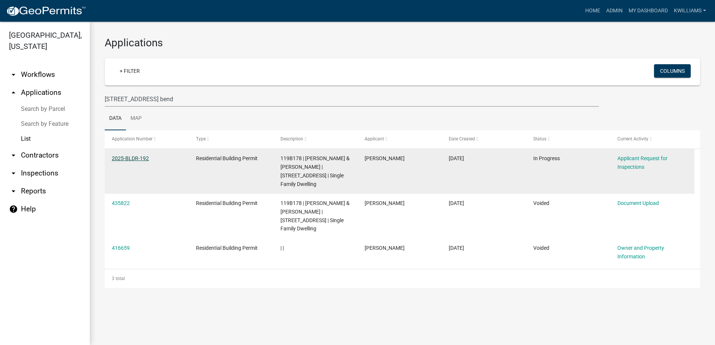
click at [132, 160] on link "2025-BLDR-192" at bounding box center [130, 159] width 37 height 6
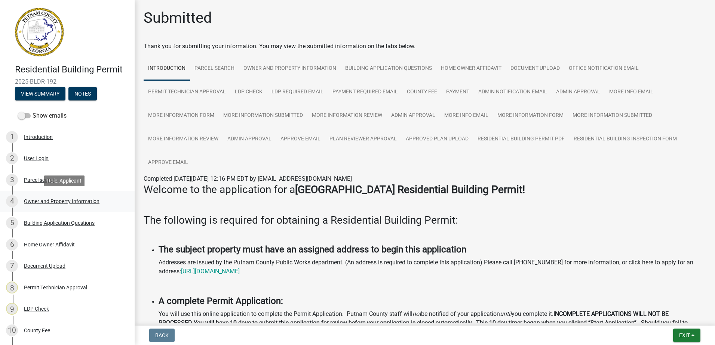
drag, startPoint x: 46, startPoint y: 204, endPoint x: 47, endPoint y: 201, distance: 3.9
click at [46, 201] on div "4 Owner and Property Information" at bounding box center [64, 202] width 117 height 12
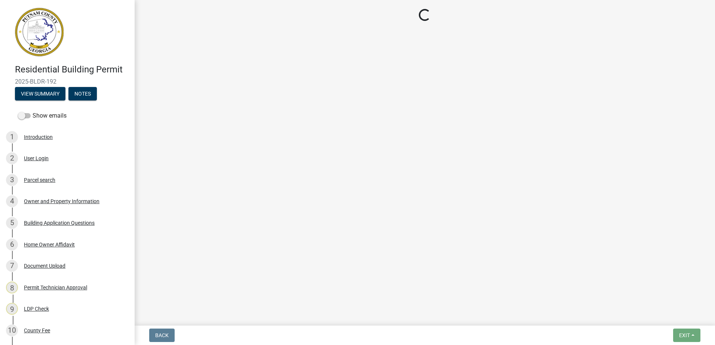
select select "a6b90f04-145f-43dc-a4e6-6d5ec8e28ec9"
select select "83394b22-4a11-496c-8e5c-75ade2e72faf"
select select "469c5908-2854-42d5-89ed-bee7fc26529e"
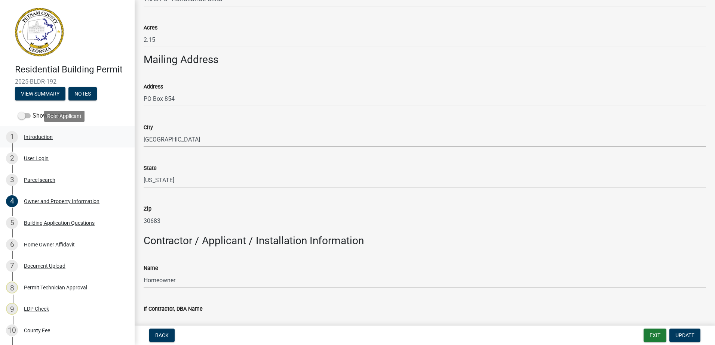
scroll to position [75, 0]
